Goal: Find specific page/section: Find specific page/section

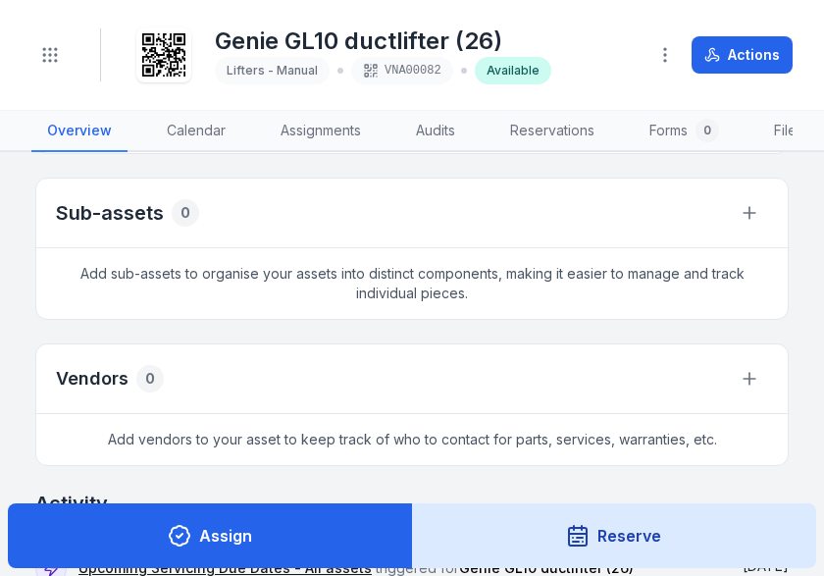
scroll to position [1961, 0]
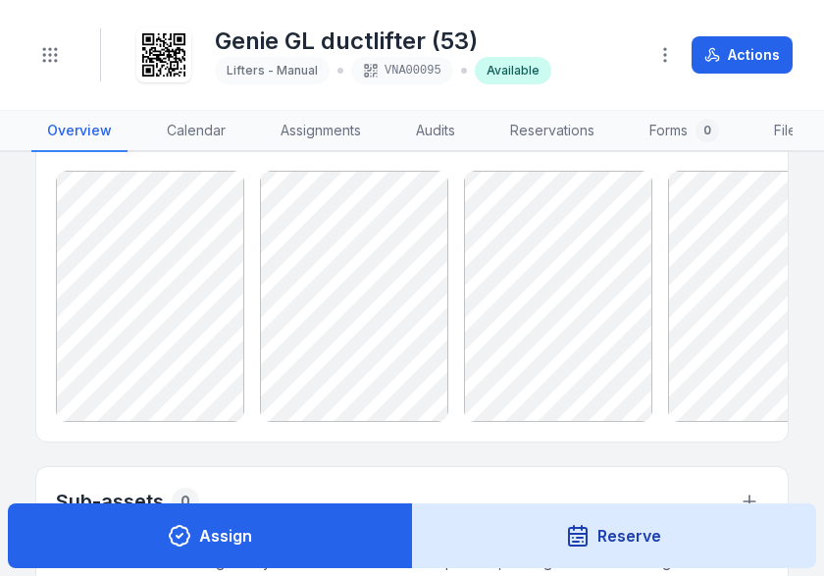
scroll to position [1300, 0]
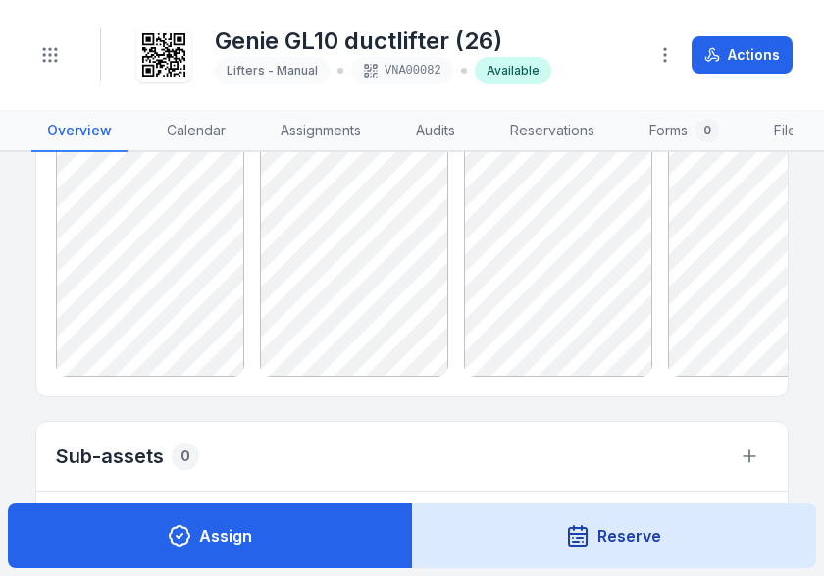
scroll to position [1569, 0]
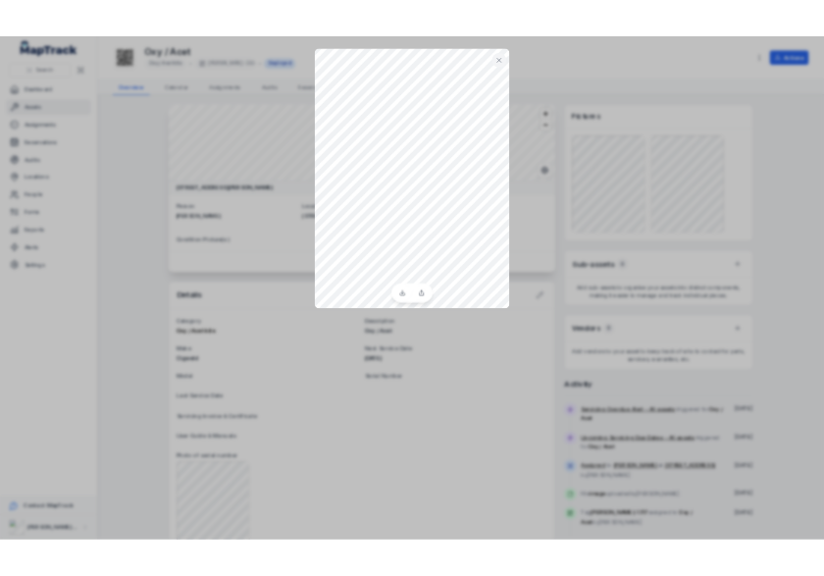
scroll to position [294, 0]
